Goal: Information Seeking & Learning: Learn about a topic

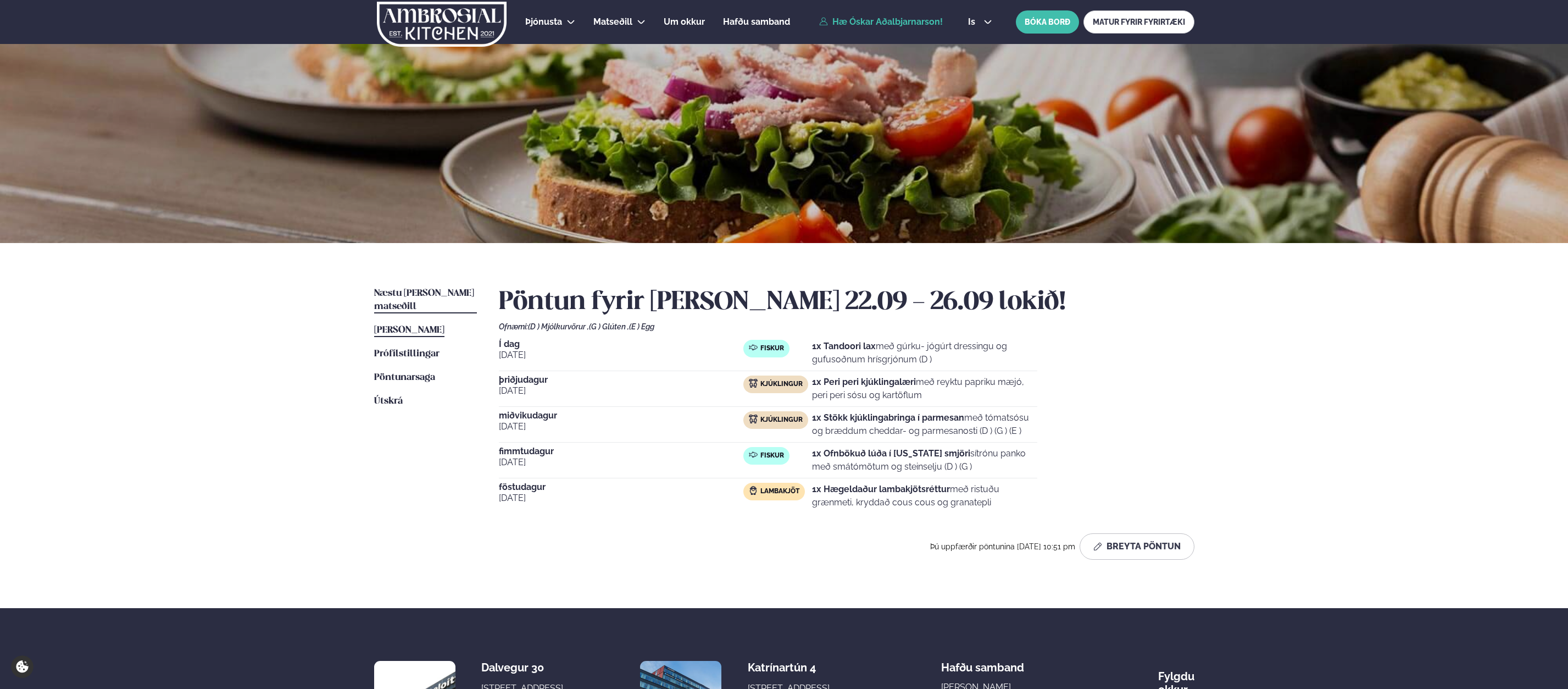
click at [398, 293] on span "Næstu [PERSON_NAME] matseðill" at bounding box center [424, 299] width 100 height 22
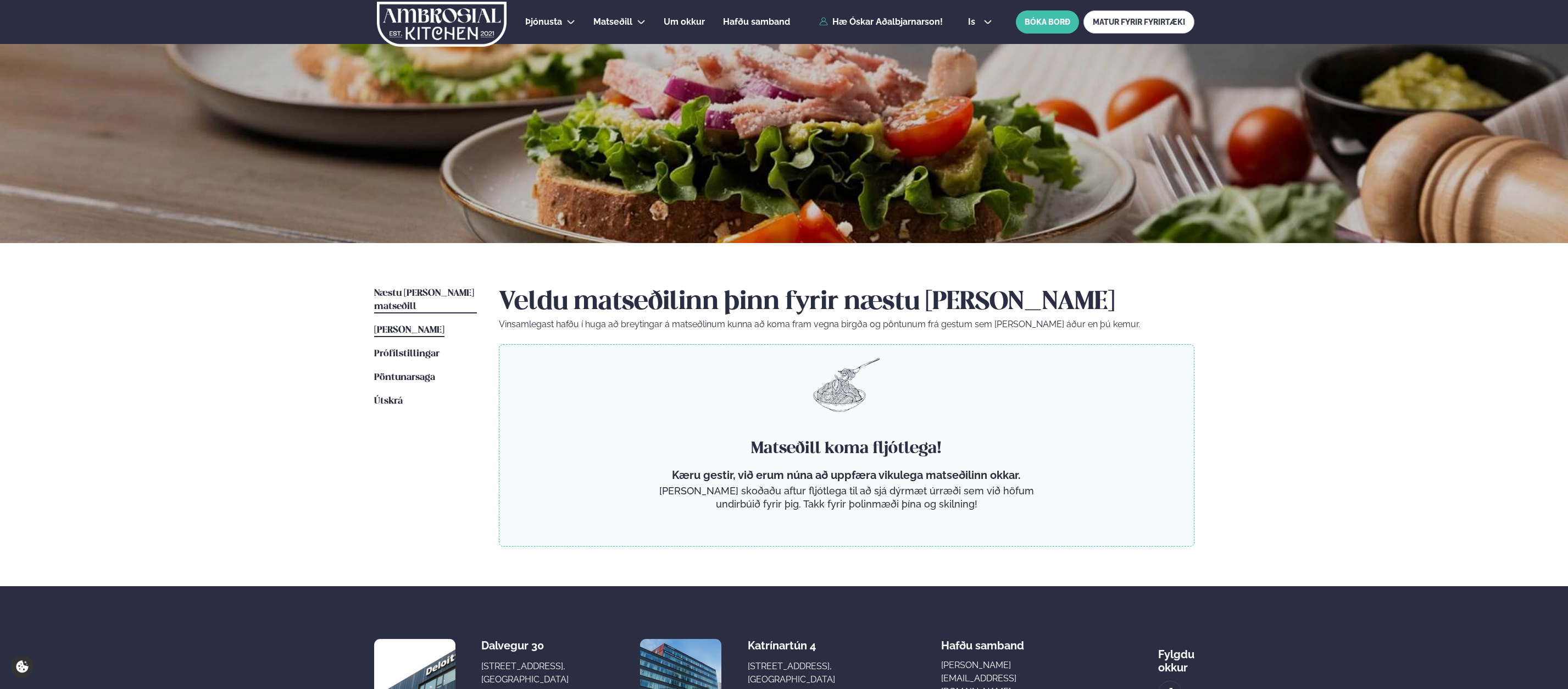
click at [413, 325] on span "[PERSON_NAME]" at bounding box center [410, 330] width 70 height 9
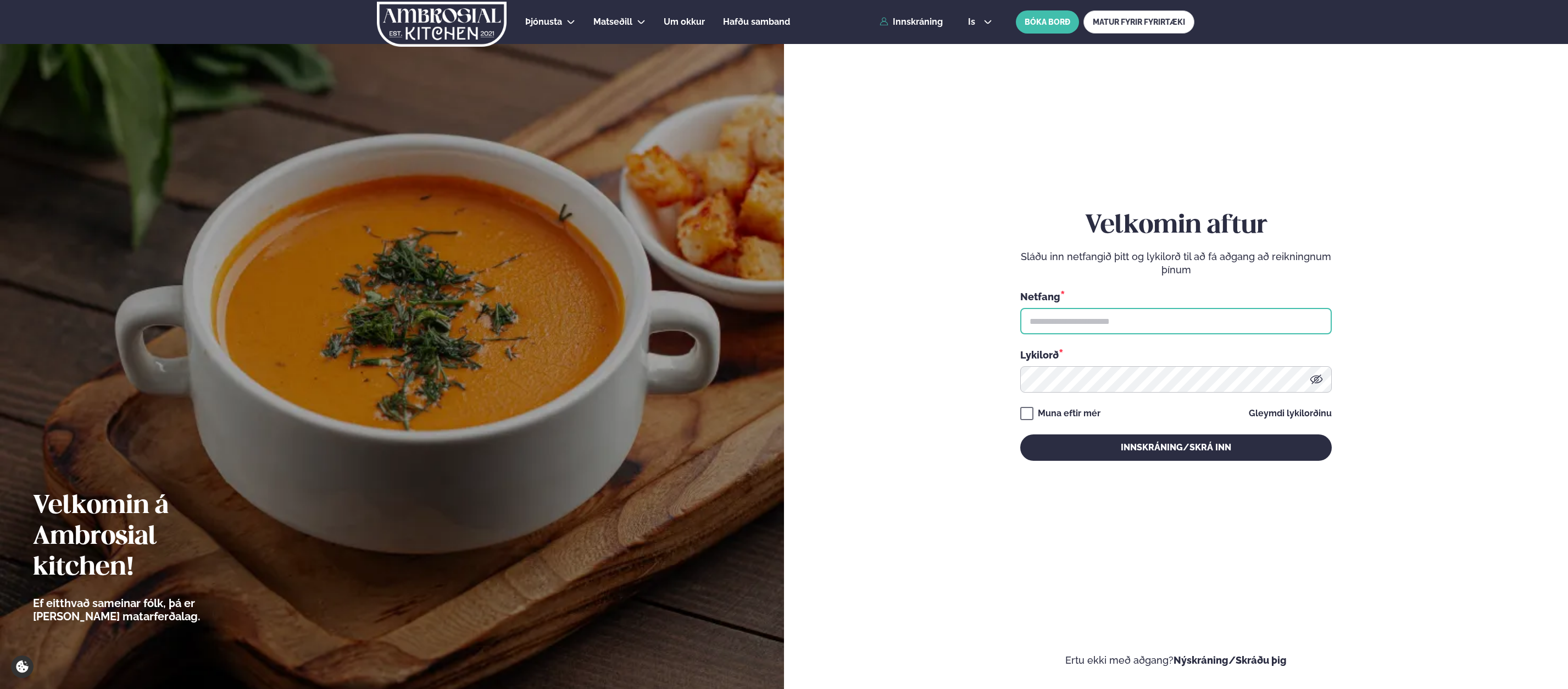
click at [1096, 323] on input "text" at bounding box center [1176, 321] width 312 height 26
type input "**********"
click at [1166, 448] on button "Innskráning/Skrá inn" at bounding box center [1176, 446] width 312 height 26
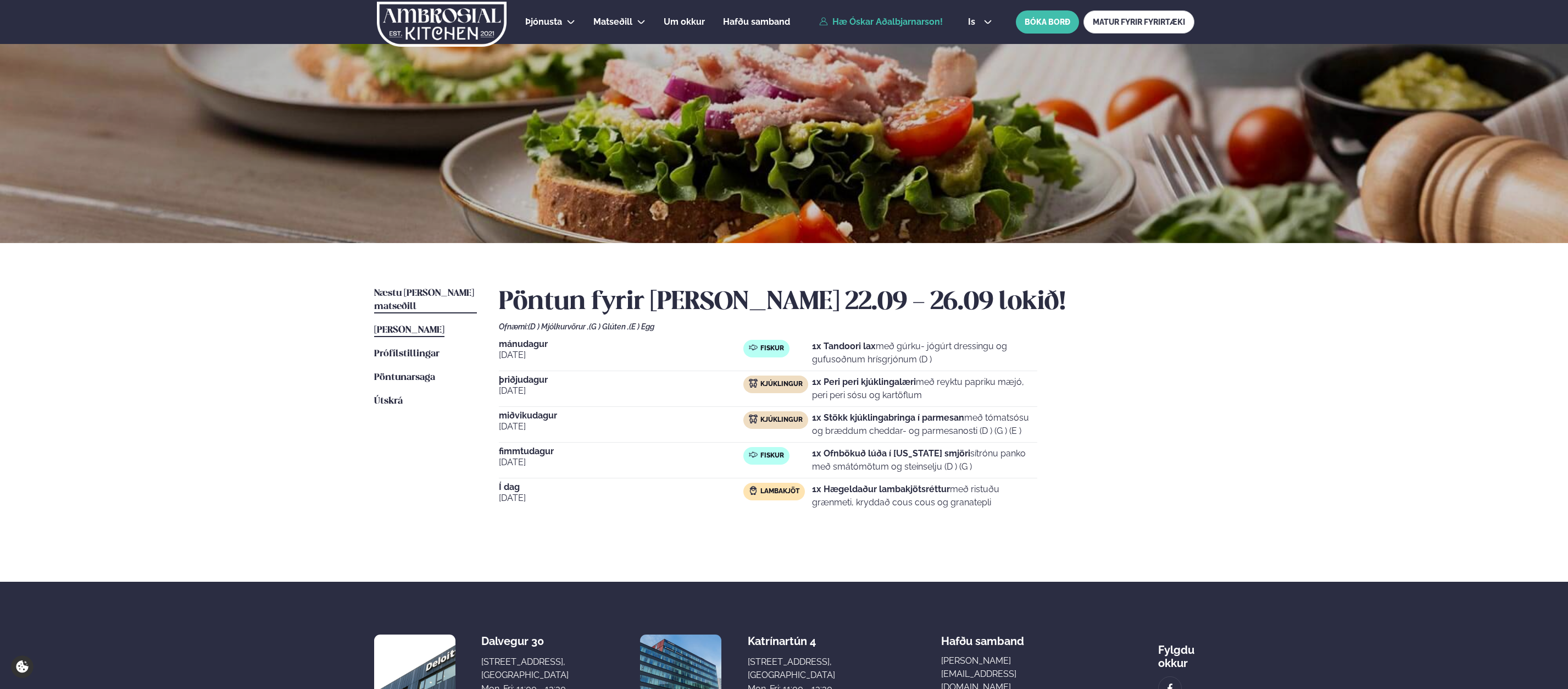
click at [425, 289] on span "Næstu [PERSON_NAME] matseðill" at bounding box center [424, 299] width 100 height 22
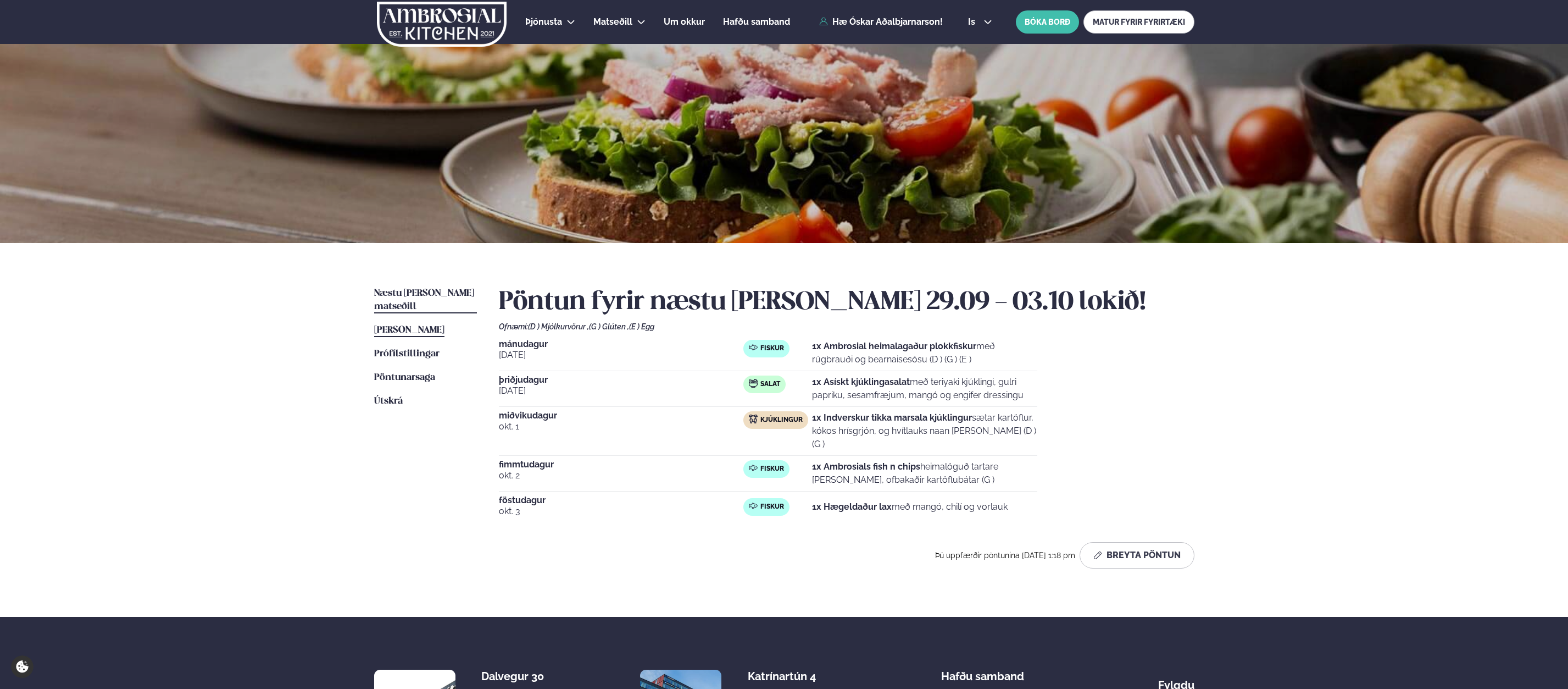
click at [406, 325] on span "[PERSON_NAME]" at bounding box center [410, 330] width 70 height 9
